Goal: Information Seeking & Learning: Learn about a topic

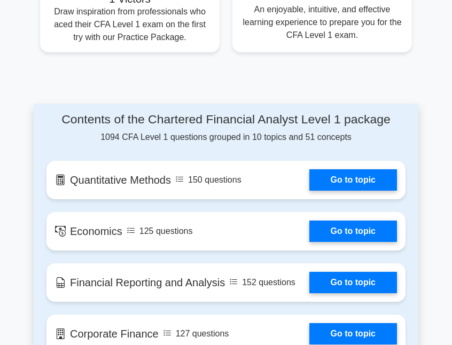
scroll to position [723, 0]
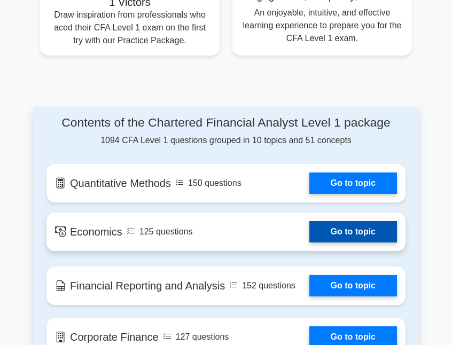
click at [362, 232] on link "Go to topic" at bounding box center [353, 231] width 88 height 21
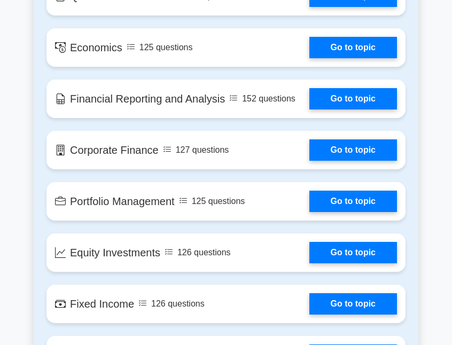
scroll to position [911, 0]
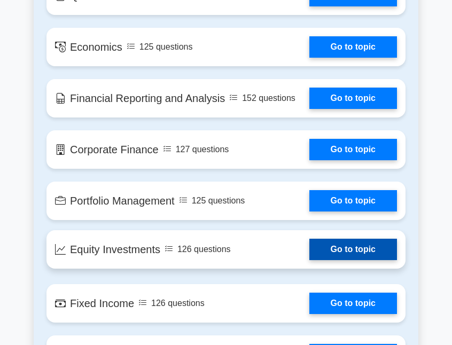
click at [335, 249] on link "Go to topic" at bounding box center [353, 249] width 88 height 21
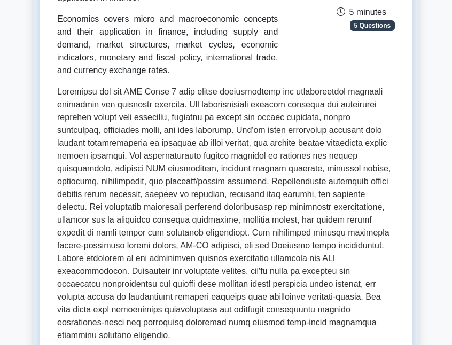
scroll to position [346, 0]
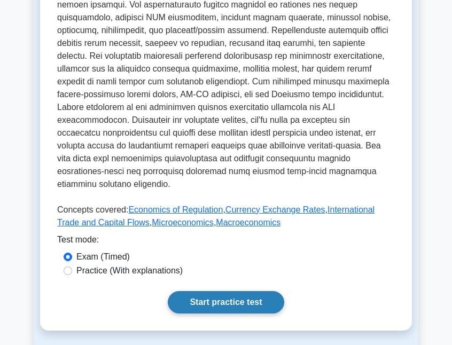
click at [240, 291] on link "Start practice test" at bounding box center [226, 302] width 116 height 22
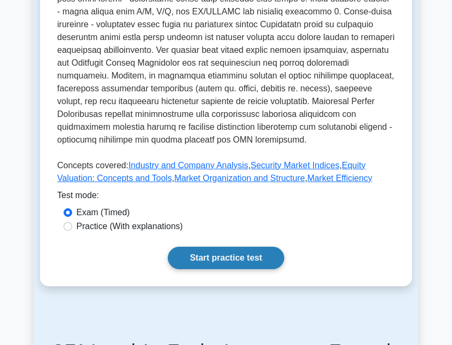
click at [258, 255] on link "Start practice test" at bounding box center [226, 258] width 116 height 22
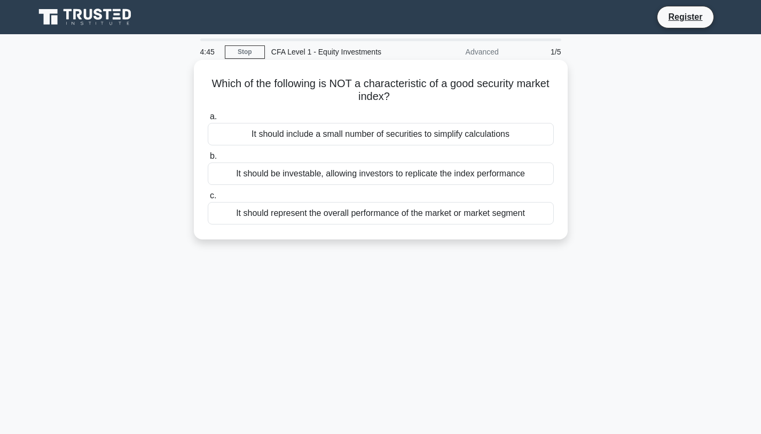
click at [358, 134] on div "It should include a small number of securities to simplify calculations" at bounding box center [381, 134] width 346 height 22
click at [208, 120] on input "a. It should include a small number of securities to simplify calculations" at bounding box center [208, 116] width 0 height 7
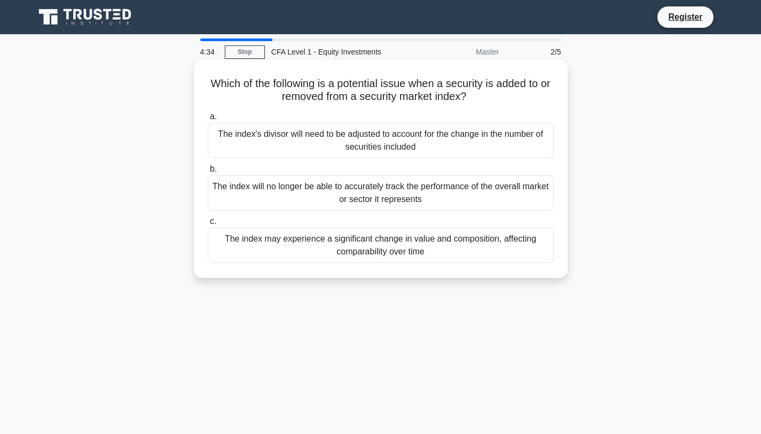
click at [293, 242] on div "The index may experience a significant change in value and composition, affecti…" at bounding box center [381, 244] width 346 height 35
click at [208, 225] on input "c. The index may experience a significant change in value and composition, affe…" at bounding box center [208, 221] width 0 height 7
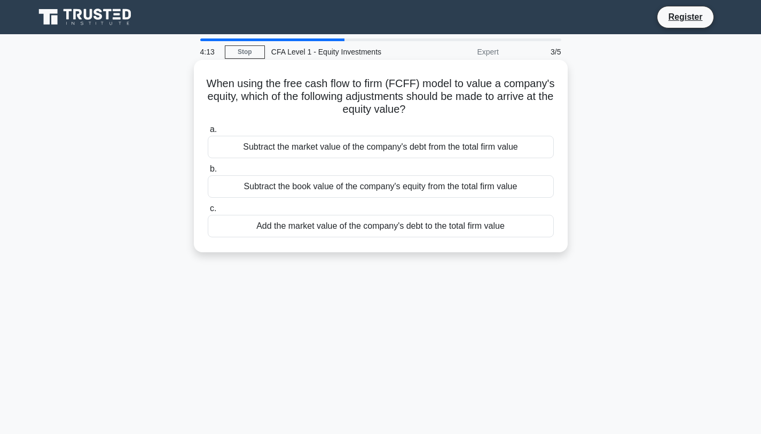
click at [349, 152] on div "Subtract the market value of the company's debt from the total firm value" at bounding box center [381, 147] width 346 height 22
click at [208, 133] on input "a. Subtract the market value of the company's debt from the total firm value" at bounding box center [208, 129] width 0 height 7
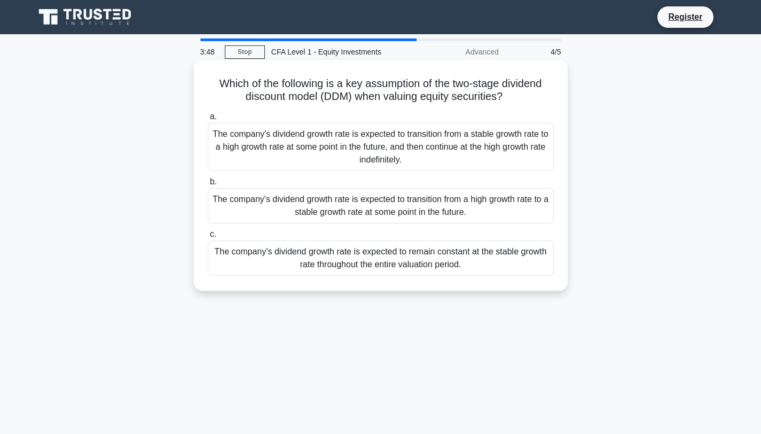
click at [352, 257] on div "The company's dividend growth rate is expected to remain constant at the stable…" at bounding box center [381, 257] width 346 height 35
click at [208, 238] on input "c. The company's dividend growth rate is expected to remain constant at the sta…" at bounding box center [208, 234] width 0 height 7
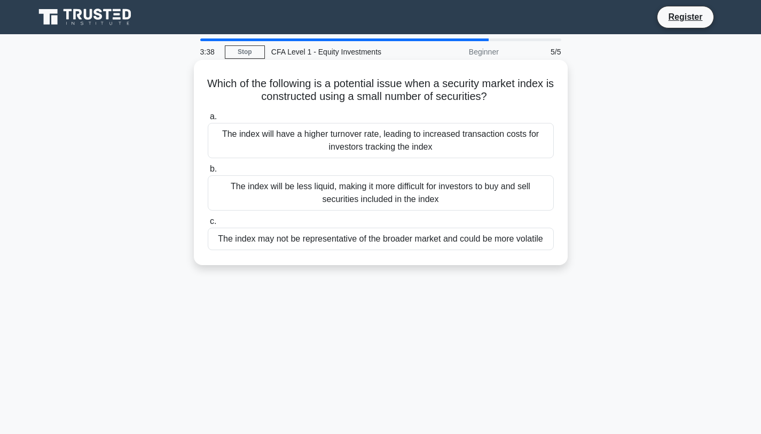
click at [340, 195] on div "The index will be less liquid, making it more difficult for investors to buy an…" at bounding box center [381, 192] width 346 height 35
click at [208, 172] on input "b. The index will be less liquid, making it more difficult for investors to buy…" at bounding box center [208, 169] width 0 height 7
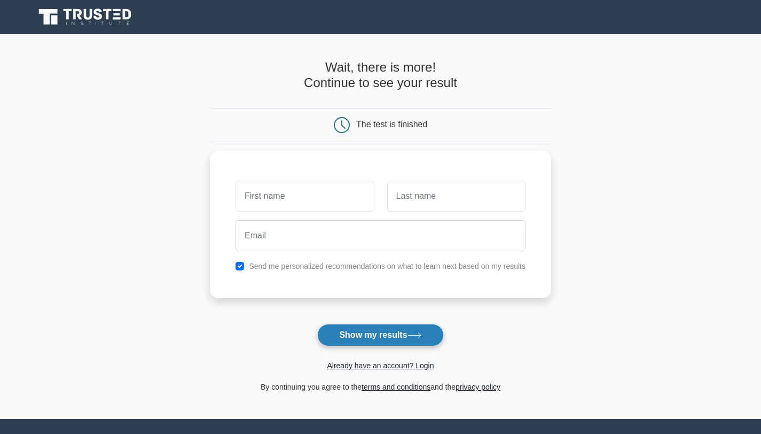
click at [385, 343] on button "Show my results" at bounding box center [380, 335] width 126 height 22
